Goal: Navigation & Orientation: Find specific page/section

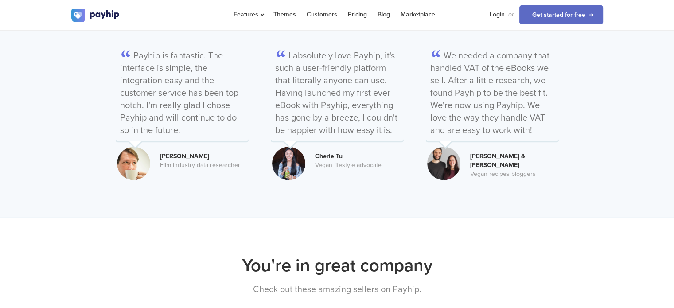
scroll to position [1240, 0]
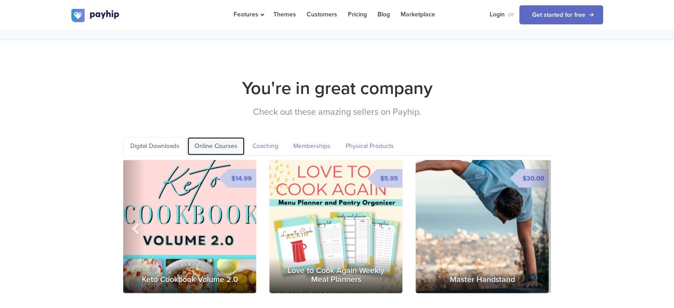
click at [188, 137] on link "Online Courses" at bounding box center [215, 146] width 57 height 18
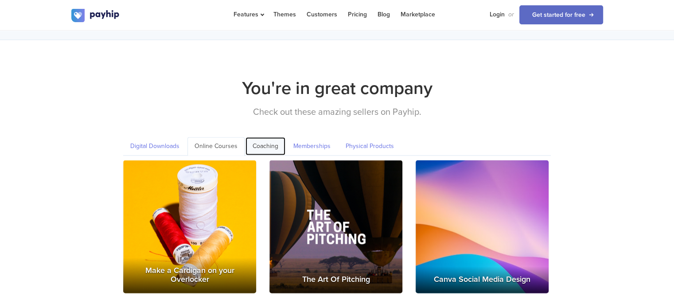
click at [271, 137] on link "Coaching" at bounding box center [265, 146] width 40 height 18
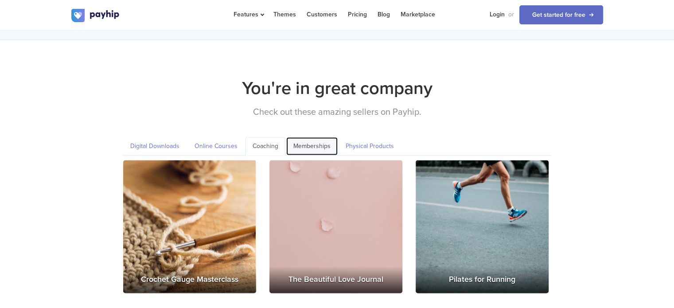
click at [314, 137] on link "Memberships" at bounding box center [311, 146] width 51 height 18
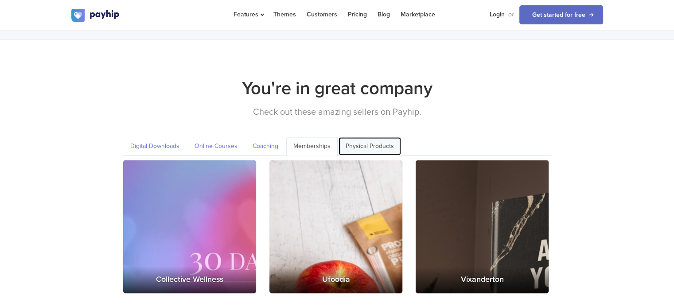
click at [370, 137] on link "Physical Products" at bounding box center [369, 146] width 62 height 18
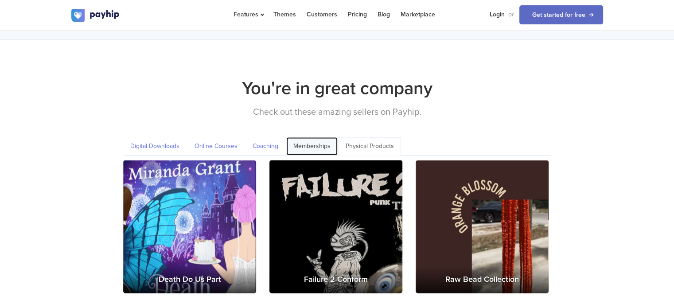
click at [306, 137] on link "Memberships" at bounding box center [311, 146] width 51 height 18
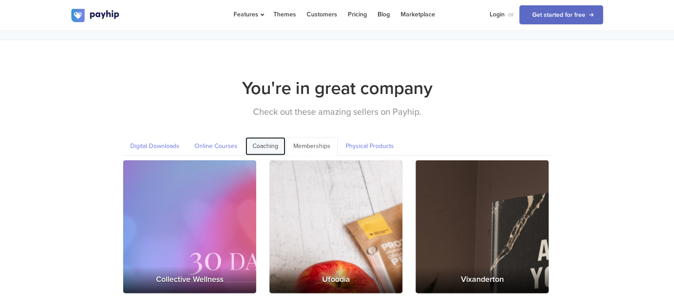
click at [266, 137] on link "Coaching" at bounding box center [265, 146] width 40 height 18
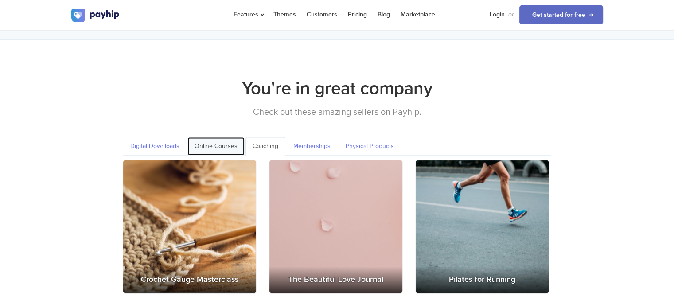
click at [222, 137] on link "Online Courses" at bounding box center [215, 146] width 57 height 18
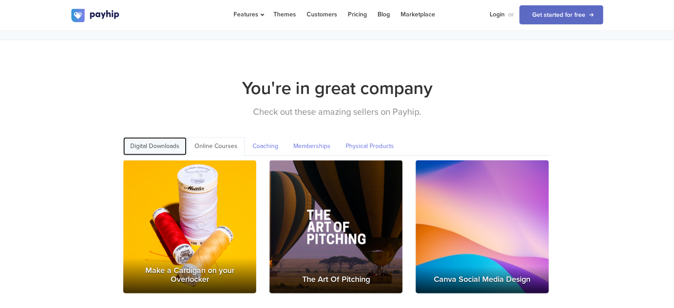
click at [164, 137] on link "Digital Downloads" at bounding box center [154, 146] width 63 height 18
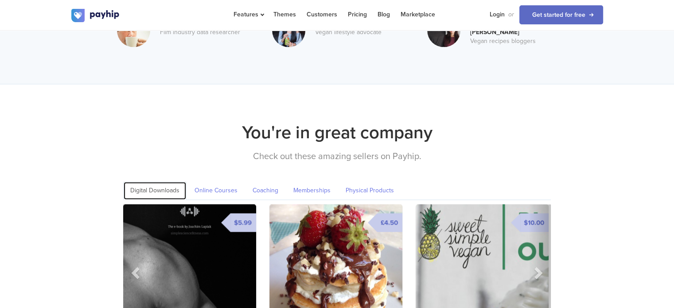
scroll to position [974, 0]
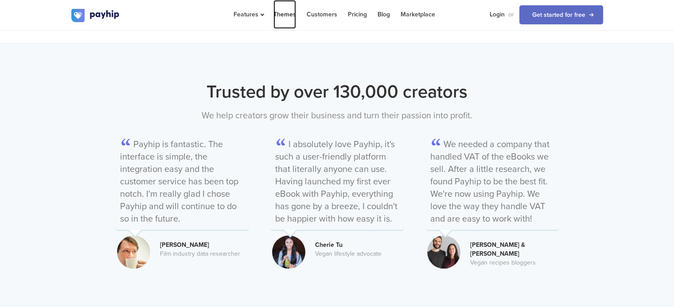
click at [288, 17] on link "Themes" at bounding box center [284, 14] width 23 height 29
